Goal: Task Accomplishment & Management: Complete application form

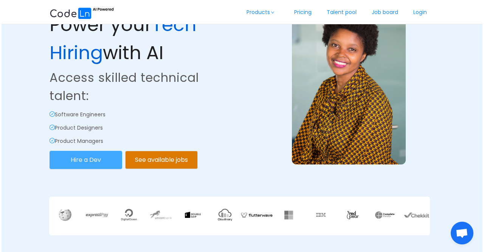
scroll to position [114, 0]
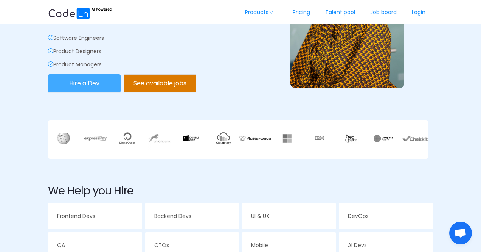
click at [96, 84] on button "Hire a Dev" at bounding box center [84, 83] width 73 height 18
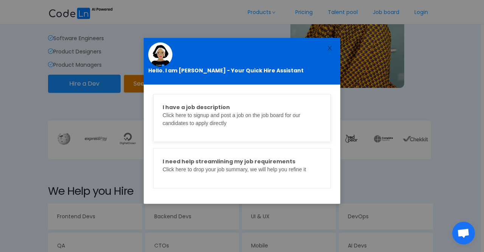
click at [183, 114] on p "I have a job description Click here to signup and post a job on the job board f…" at bounding box center [242, 115] width 159 height 24
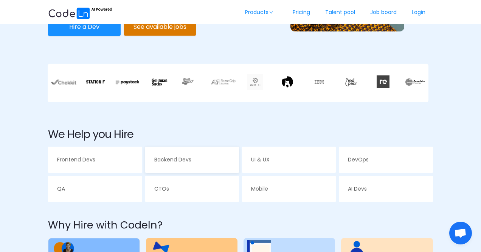
scroll to position [227, 0]
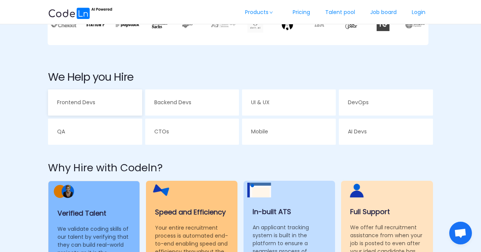
click at [83, 102] on span "Frontend Devs" at bounding box center [76, 102] width 38 height 8
click at [297, 15] on link "Pricing" at bounding box center [301, 12] width 33 height 25
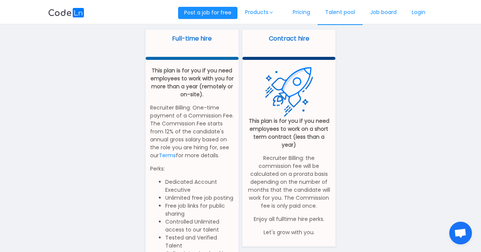
click at [330, 16] on link "Talent pool" at bounding box center [340, 12] width 45 height 25
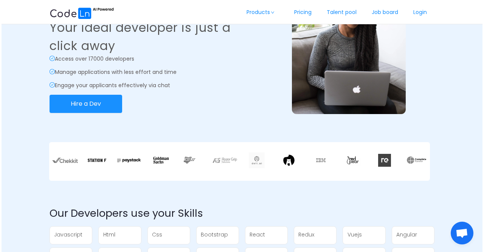
scroll to position [76, 0]
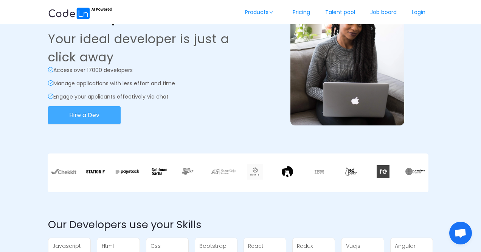
click at [84, 119] on button "Hire a Dev" at bounding box center [84, 115] width 73 height 18
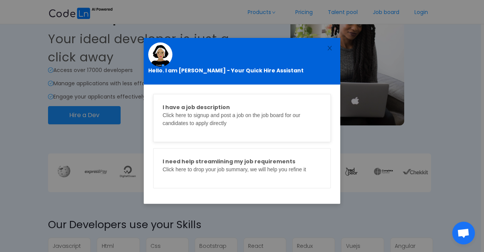
click at [284, 127] on p "I have a job description Click here to signup and post a job on the job board f…" at bounding box center [242, 115] width 159 height 24
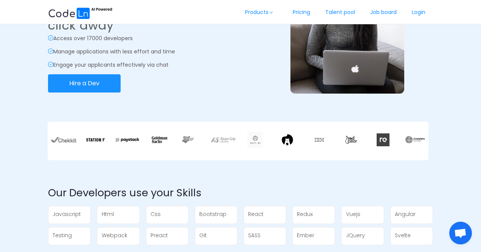
scroll to position [151, 0]
